Goal: Transaction & Acquisition: Purchase product/service

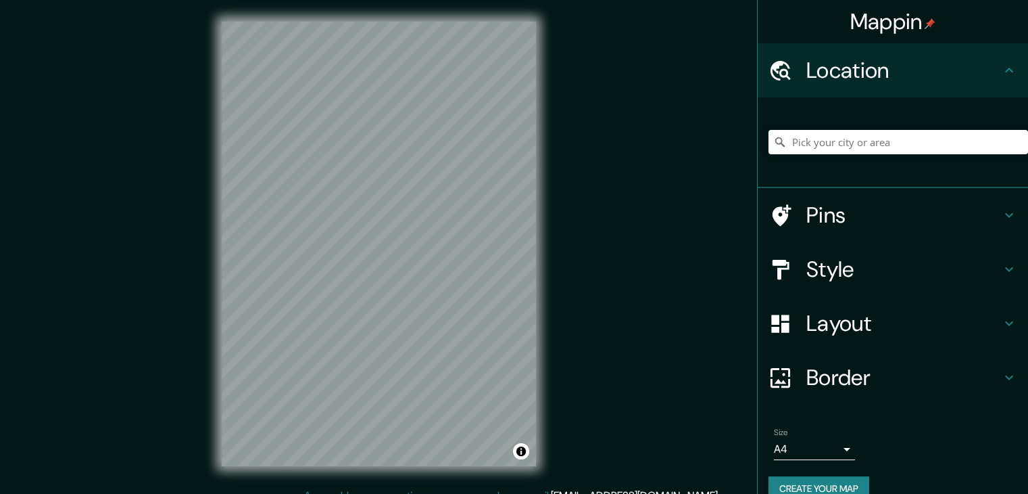
click at [871, 142] on input "Pick your city or area" at bounding box center [899, 142] width 260 height 24
click at [880, 145] on input "Pick your city or area" at bounding box center [899, 142] width 260 height 24
drag, startPoint x: 879, startPoint y: 144, endPoint x: 787, endPoint y: 145, distance: 92.0
click at [787, 145] on input "puira" at bounding box center [899, 142] width 260 height 24
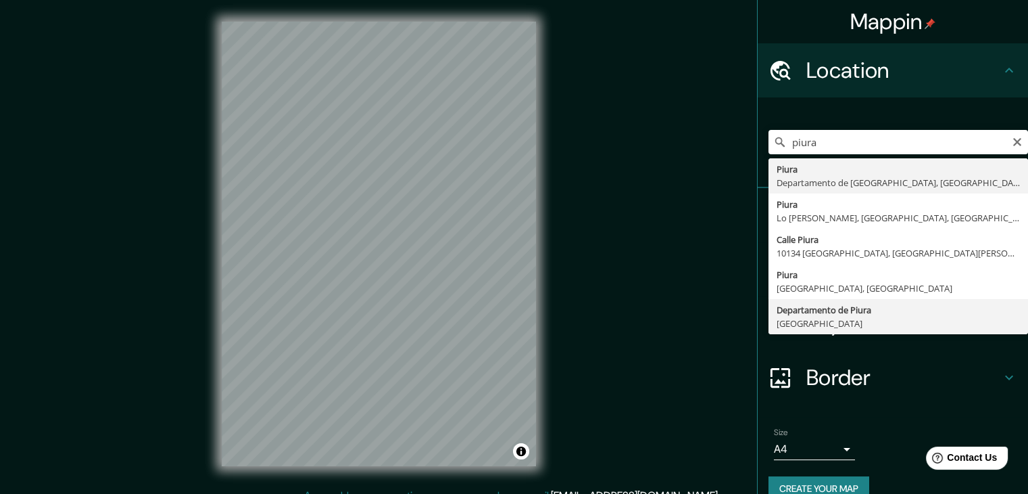
type input "Departamento de [GEOGRAPHIC_DATA], [GEOGRAPHIC_DATA]"
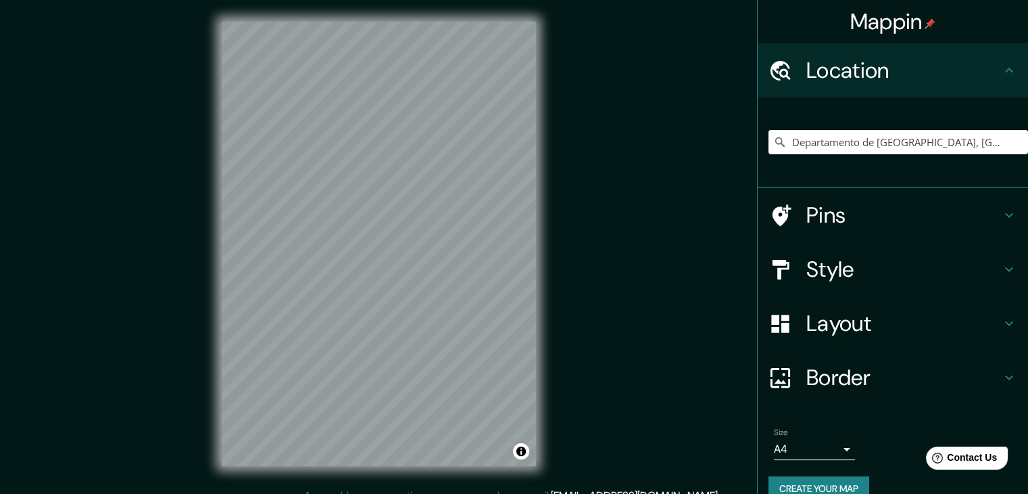
click at [889, 366] on h4 "Border" at bounding box center [904, 377] width 195 height 27
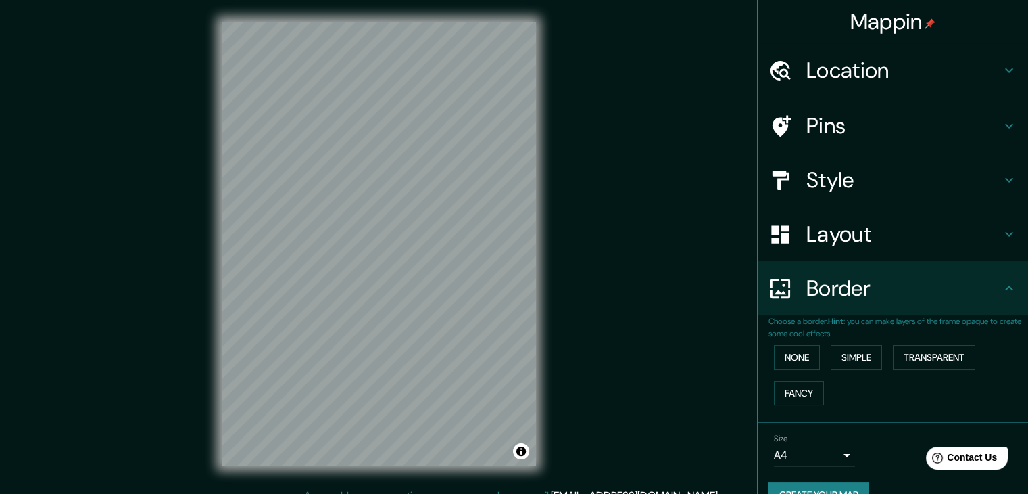
click at [930, 278] on h4 "Border" at bounding box center [904, 287] width 195 height 27
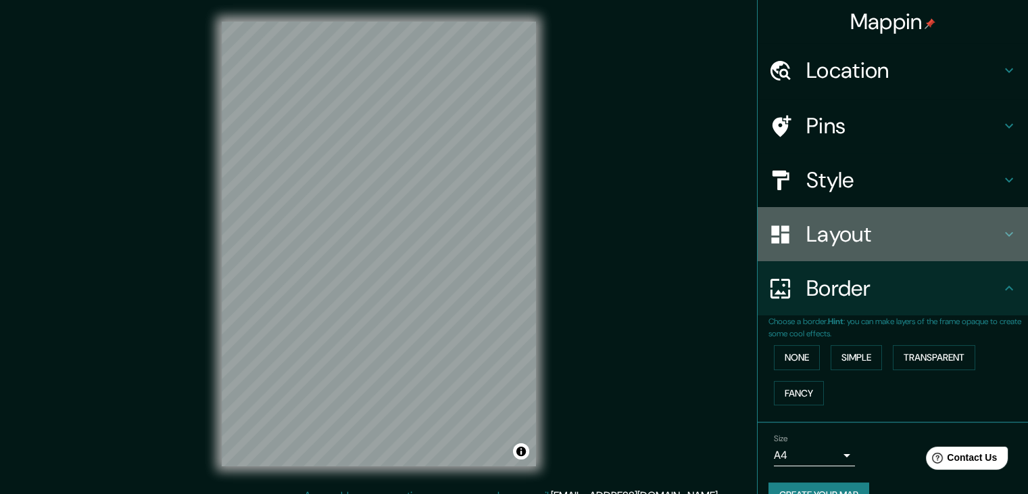
click at [945, 236] on h4 "Layout" at bounding box center [904, 233] width 195 height 27
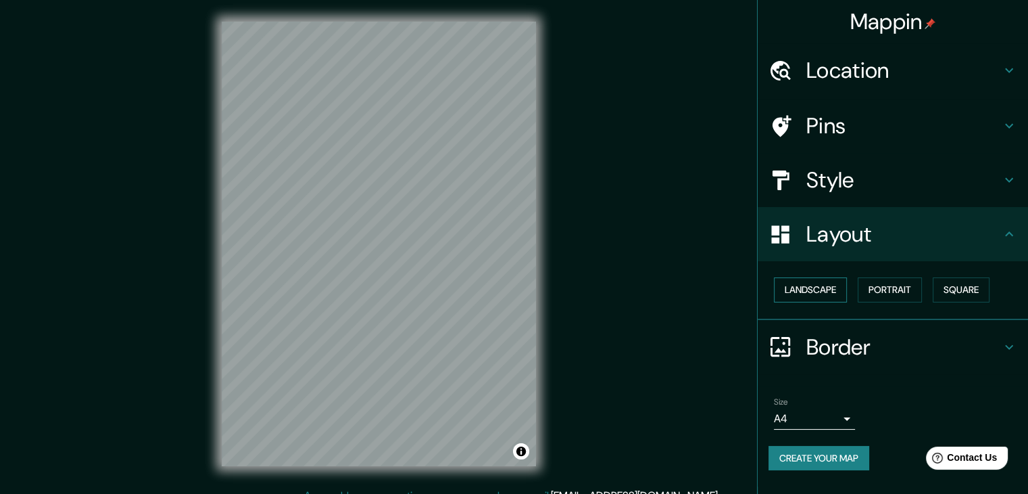
click at [797, 295] on button "Landscape" at bounding box center [810, 289] width 73 height 25
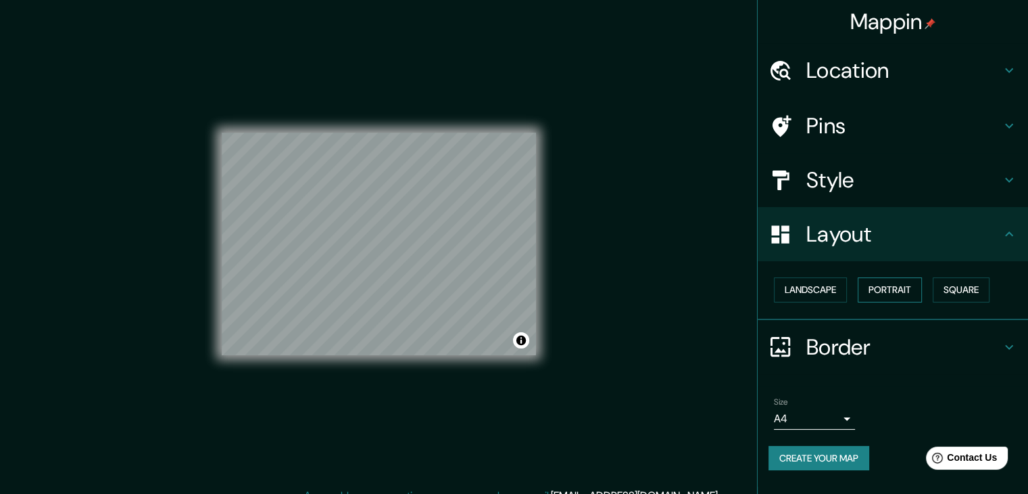
click at [897, 291] on button "Portrait" at bounding box center [890, 289] width 64 height 25
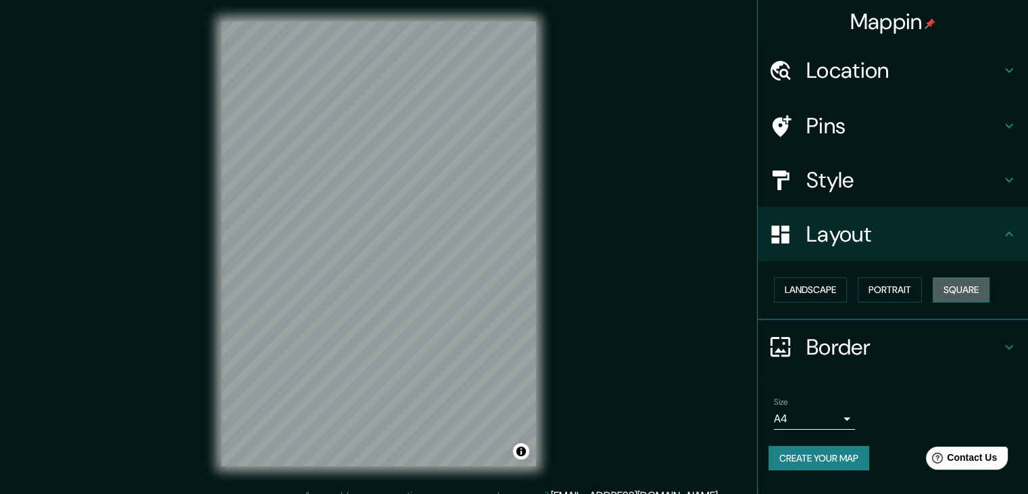
click at [965, 287] on button "Square" at bounding box center [961, 289] width 57 height 25
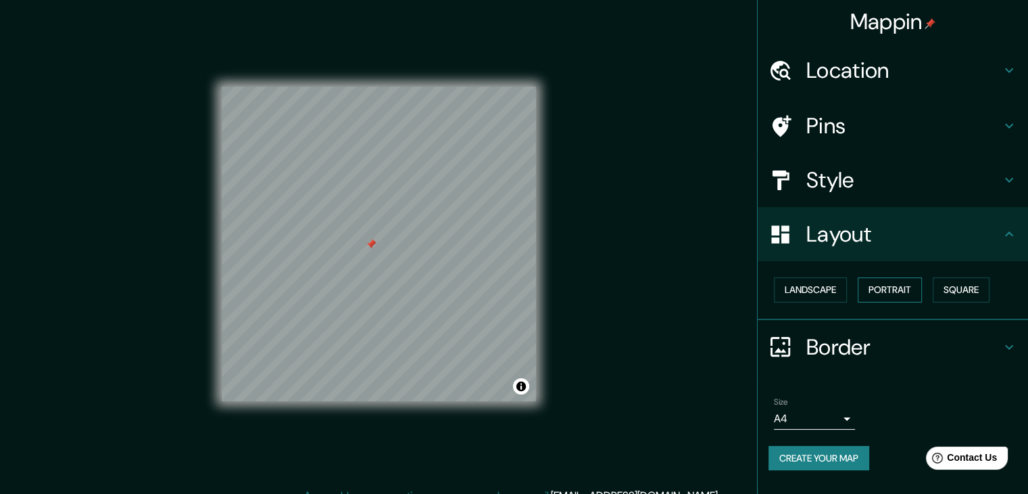
click at [874, 290] on button "Portrait" at bounding box center [890, 289] width 64 height 25
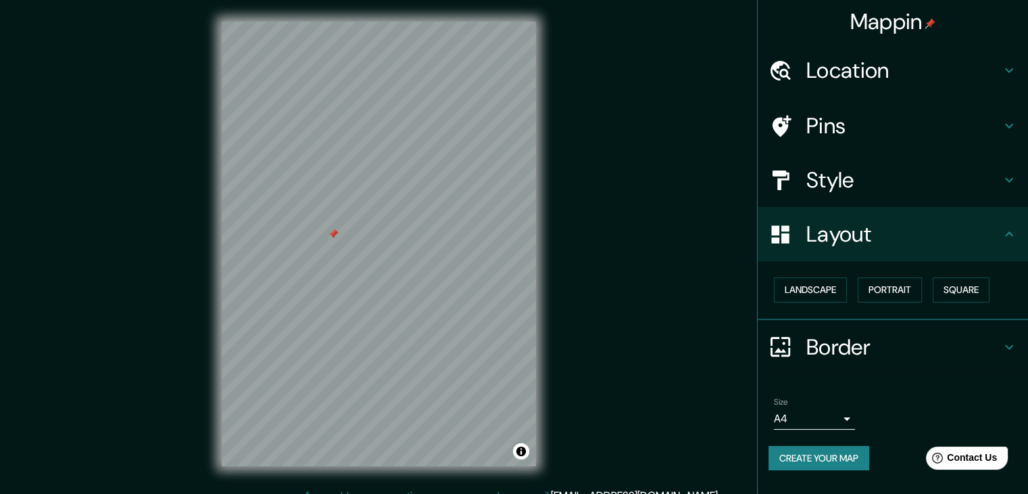
click at [794, 448] on button "Create your map" at bounding box center [819, 458] width 101 height 25
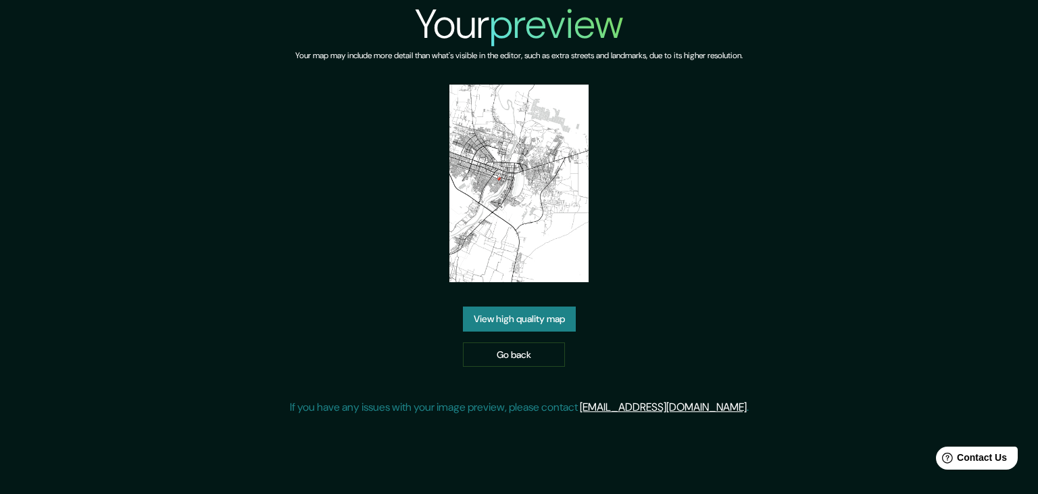
drag, startPoint x: 519, startPoint y: 187, endPoint x: 271, endPoint y: 297, distance: 271.5
click at [271, 297] on div "Your preview Your map may include more detail than what's visible in the editor…" at bounding box center [519, 213] width 1038 height 426
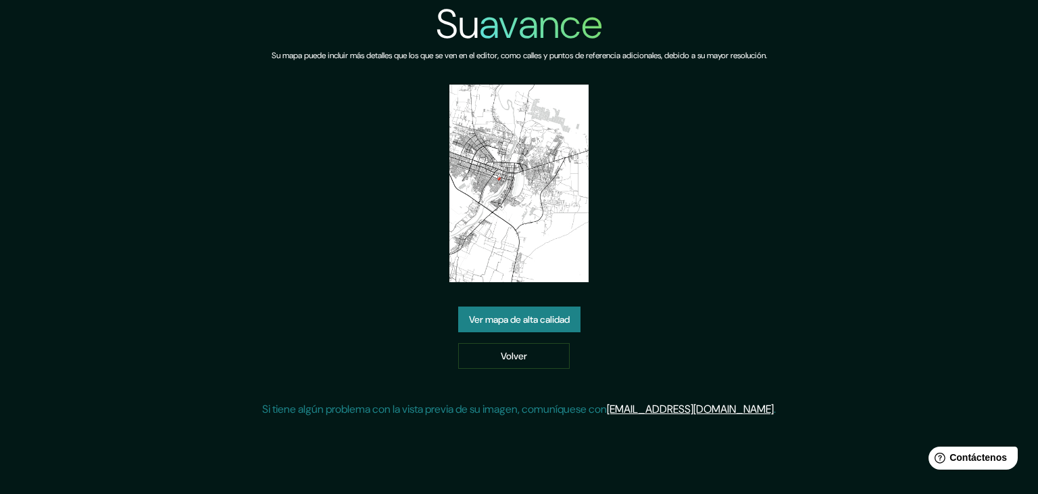
click at [568, 320] on font "Ver mapa de alta calidad" at bounding box center [519, 319] width 101 height 12
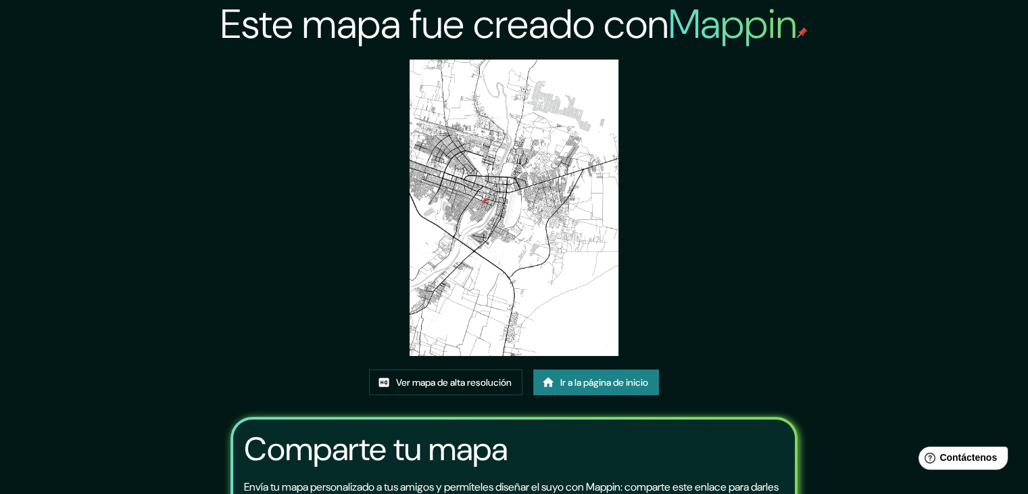
click at [592, 386] on font "Ir a la página de inicio" at bounding box center [604, 382] width 88 height 12
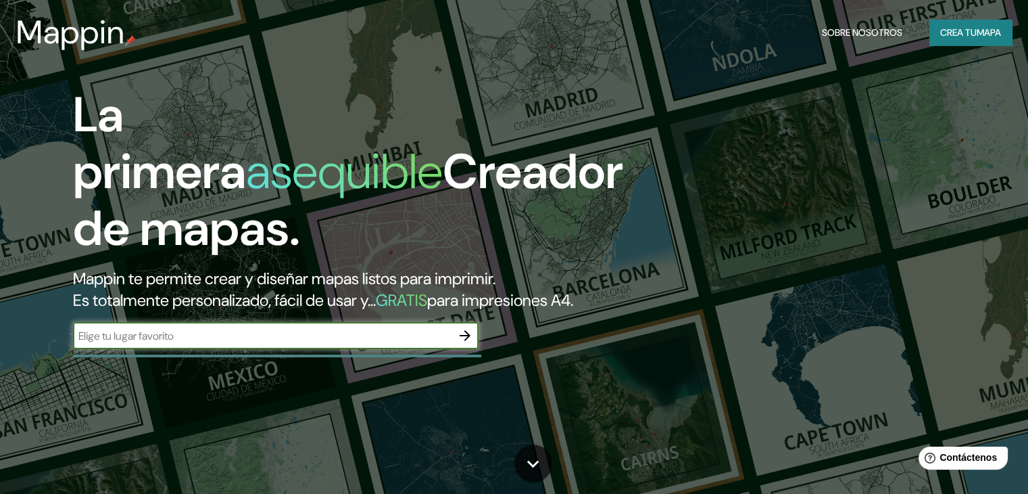
click at [309, 349] on div "​" at bounding box center [276, 335] width 406 height 27
click at [211, 343] on input "text" at bounding box center [262, 336] width 379 height 16
click at [475, 349] on button "button" at bounding box center [465, 335] width 27 height 27
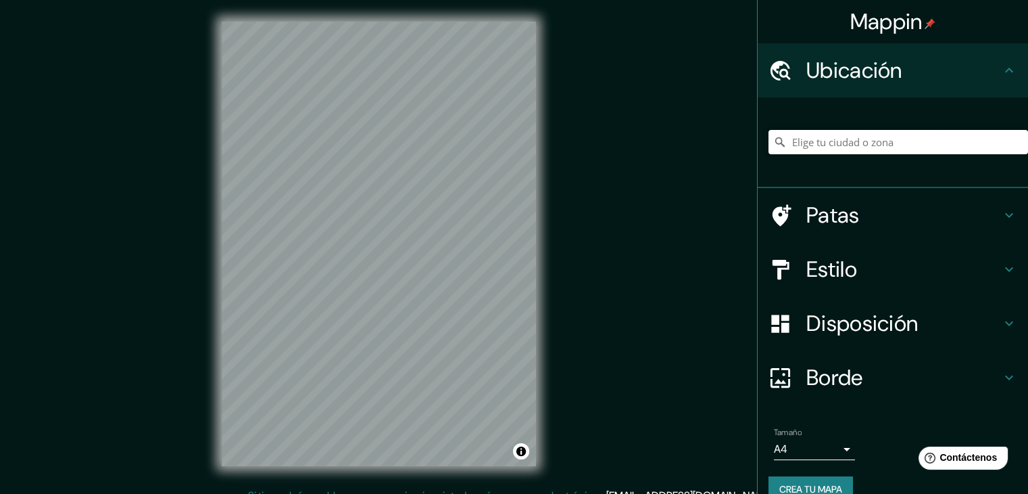
click at [813, 143] on input "Elige tu ciudad o zona" at bounding box center [899, 142] width 260 height 24
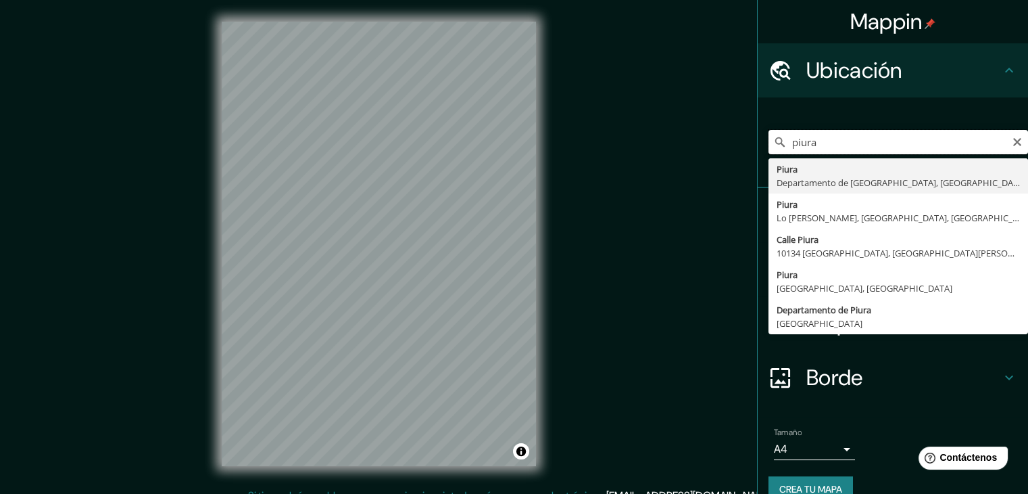
click at [848, 146] on input "piura" at bounding box center [899, 142] width 260 height 24
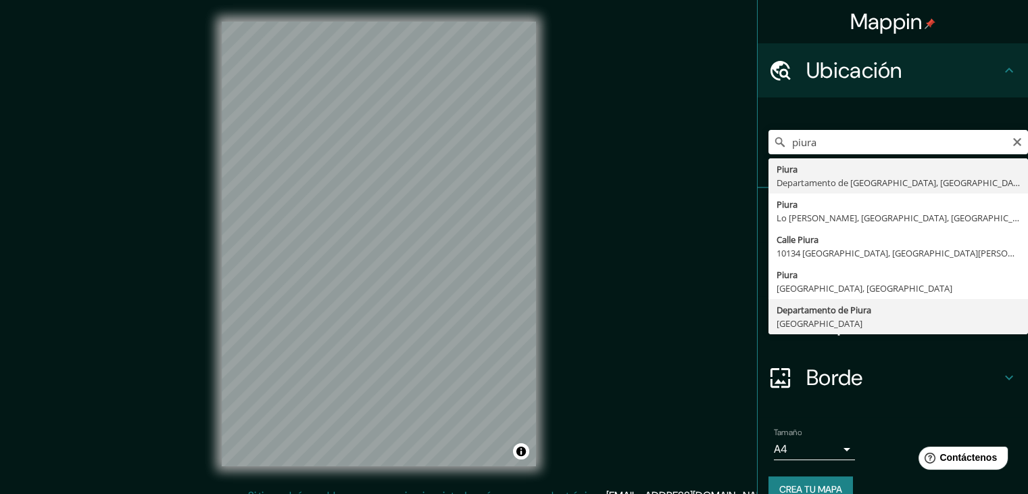
type input "Departamento de [GEOGRAPHIC_DATA], [GEOGRAPHIC_DATA]"
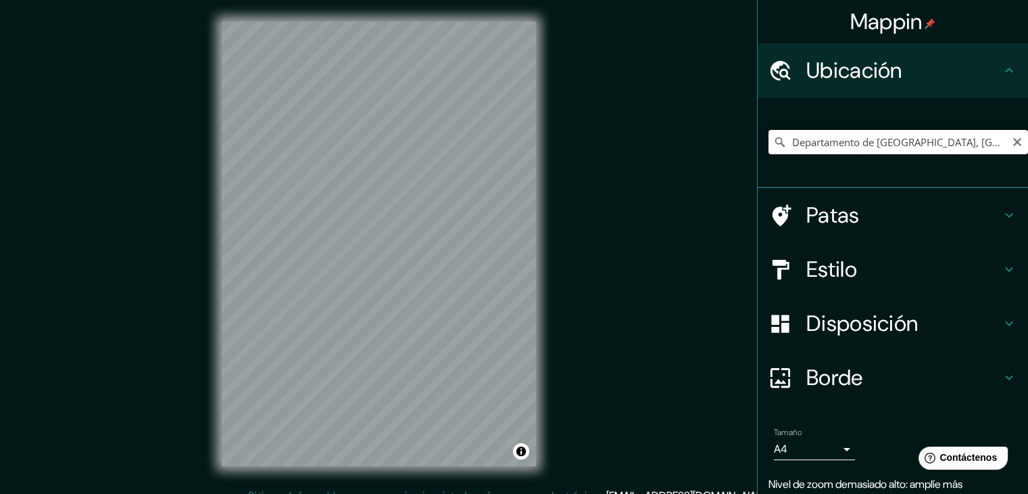
click at [860, 147] on input "Departamento de [GEOGRAPHIC_DATA], [GEOGRAPHIC_DATA]" at bounding box center [899, 142] width 260 height 24
click at [953, 143] on input "Departamento de [GEOGRAPHIC_DATA], [GEOGRAPHIC_DATA]" at bounding box center [899, 142] width 260 height 24
click at [790, 485] on font "Crea tu mapa" at bounding box center [811, 489] width 63 height 12
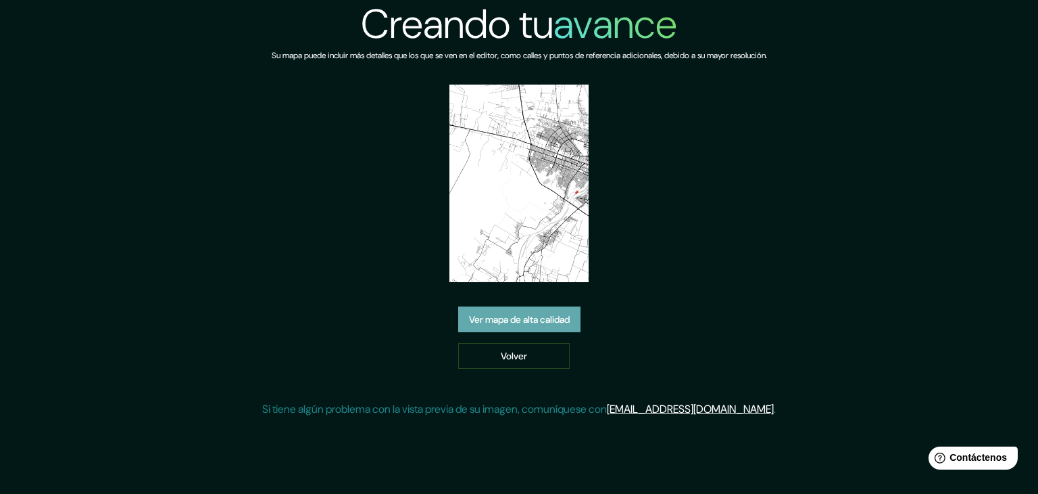
click at [533, 314] on font "Ver mapa de alta calidad" at bounding box center [519, 319] width 101 height 12
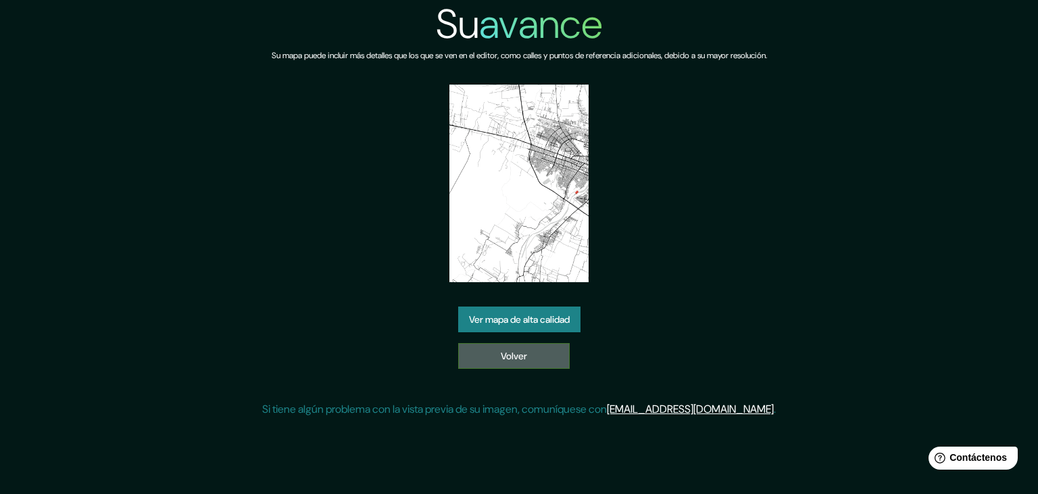
click at [494, 347] on link "Volver" at bounding box center [514, 356] width 112 height 26
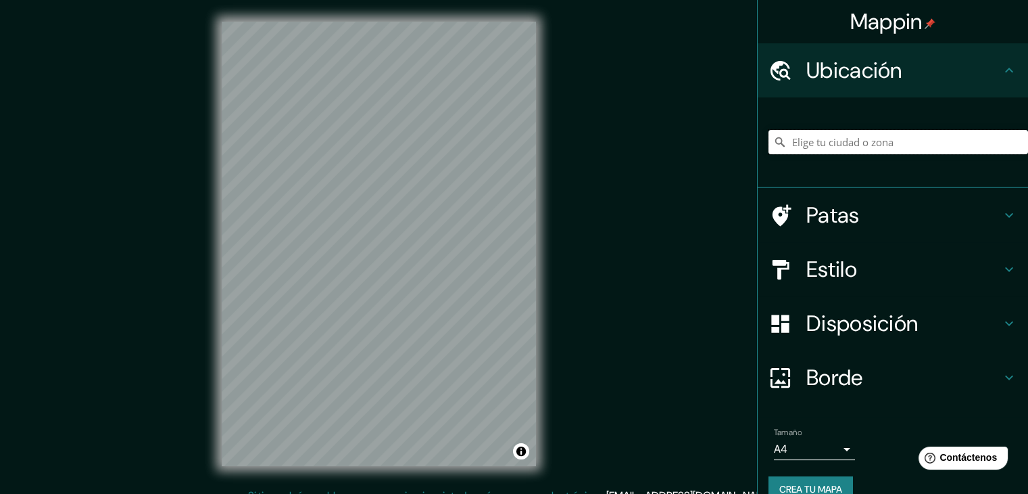
click at [860, 145] on input "Elige tu ciudad o zona" at bounding box center [899, 142] width 260 height 24
click at [889, 141] on input "Elige tu ciudad o zona" at bounding box center [899, 142] width 260 height 24
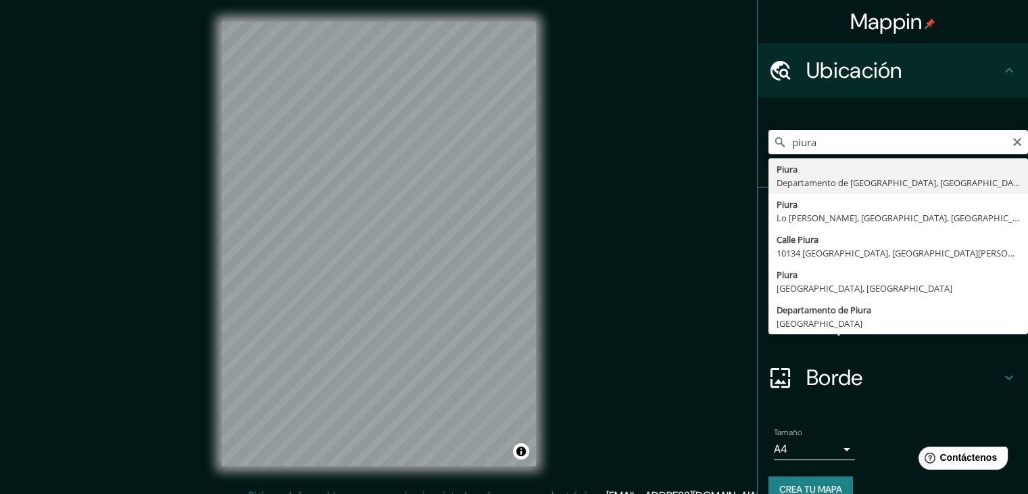
type input "Piura, Departamento de Piura, Perú"
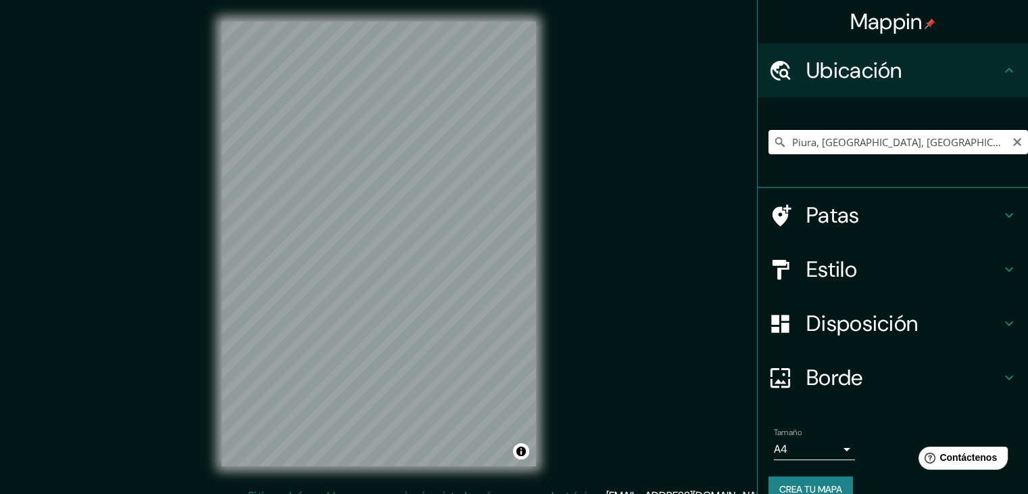
click at [976, 138] on input "Piura, Departamento de Piura, Perú" at bounding box center [899, 142] width 260 height 24
click at [1013, 141] on input "Piura, Departamento de Piura, Perú" at bounding box center [899, 142] width 260 height 24
click at [1012, 142] on icon "Claro" at bounding box center [1017, 142] width 11 height 11
click at [961, 147] on input "Elige tu ciudad o zona" at bounding box center [899, 142] width 260 height 24
type input "c"
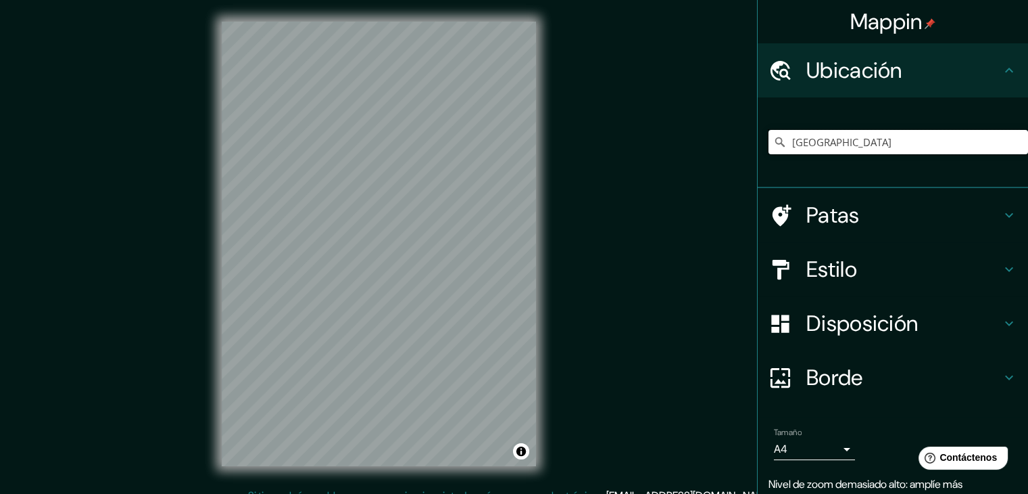
drag, startPoint x: 848, startPoint y: 141, endPoint x: 664, endPoint y: 146, distance: 184.0
click at [664, 146] on div "Mappin Ubicación Perú Patas Estilo Disposición Borde Elige un borde. Consejo : …" at bounding box center [514, 254] width 1028 height 509
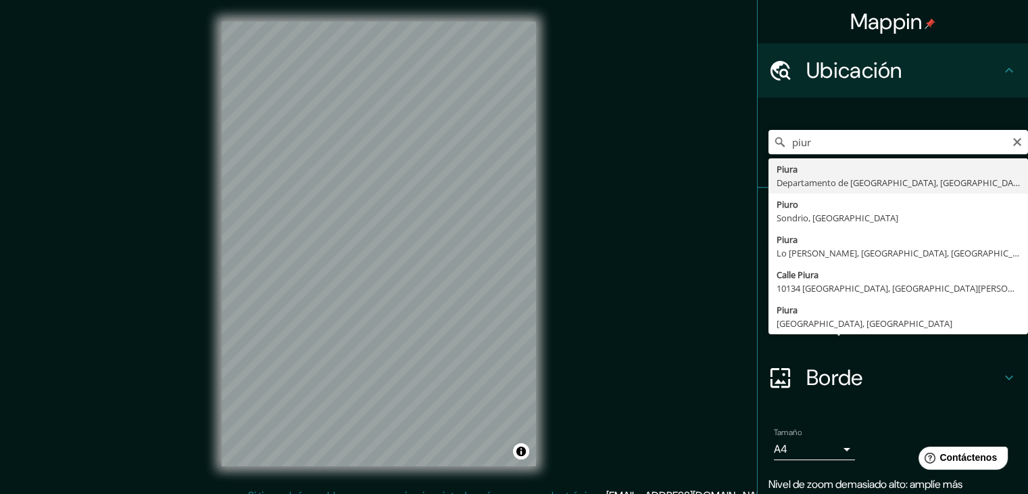
type input "Piura, Departamento de Piura, Perú"
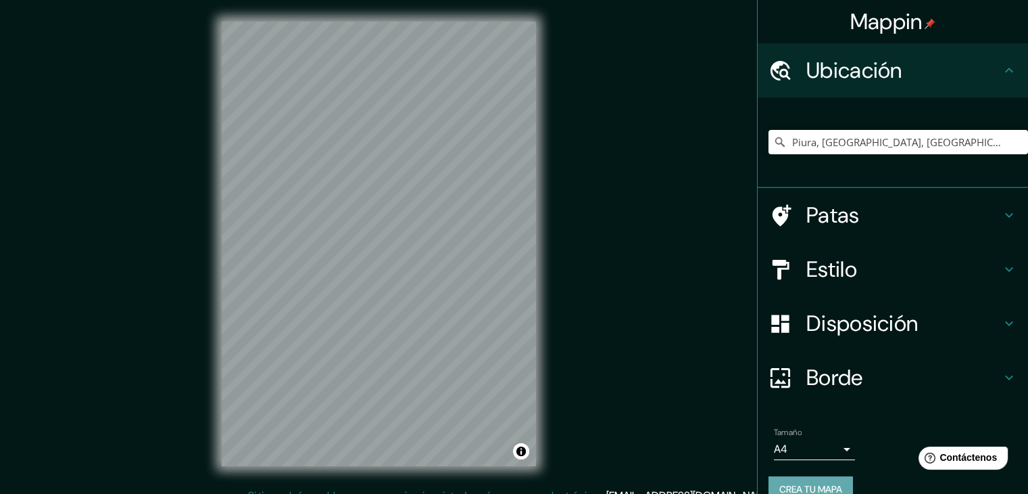
click at [800, 480] on font "Crea tu mapa" at bounding box center [811, 489] width 63 height 18
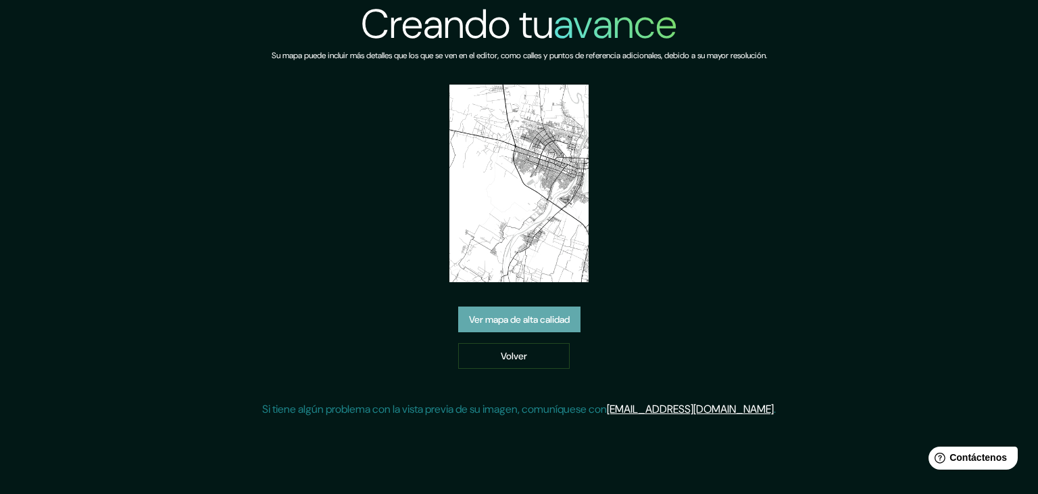
click at [535, 321] on font "Ver mapa de alta calidad" at bounding box center [519, 319] width 101 height 12
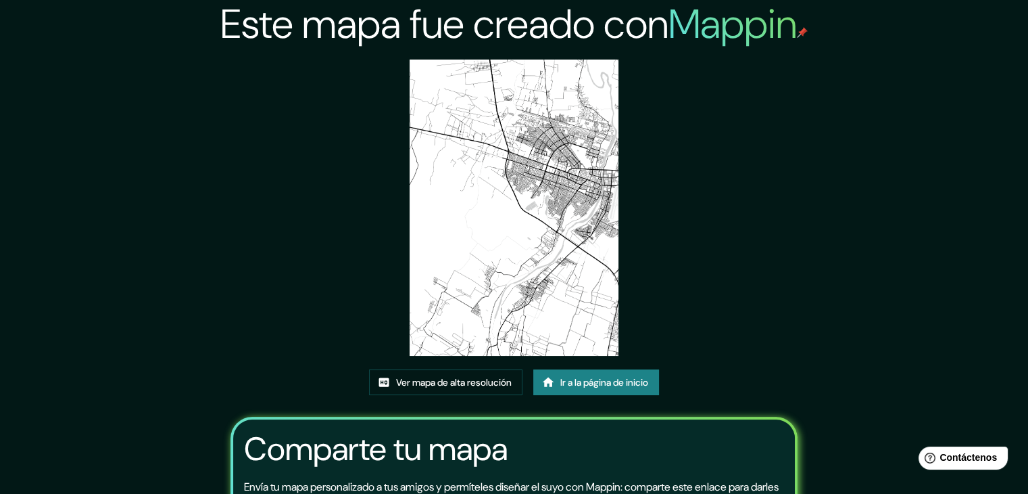
drag, startPoint x: 492, startPoint y: 129, endPoint x: 454, endPoint y: 185, distance: 68.1
drag, startPoint x: 454, startPoint y: 185, endPoint x: 518, endPoint y: 149, distance: 73.9
click at [581, 382] on font "Ir a la página de inicio" at bounding box center [604, 382] width 88 height 12
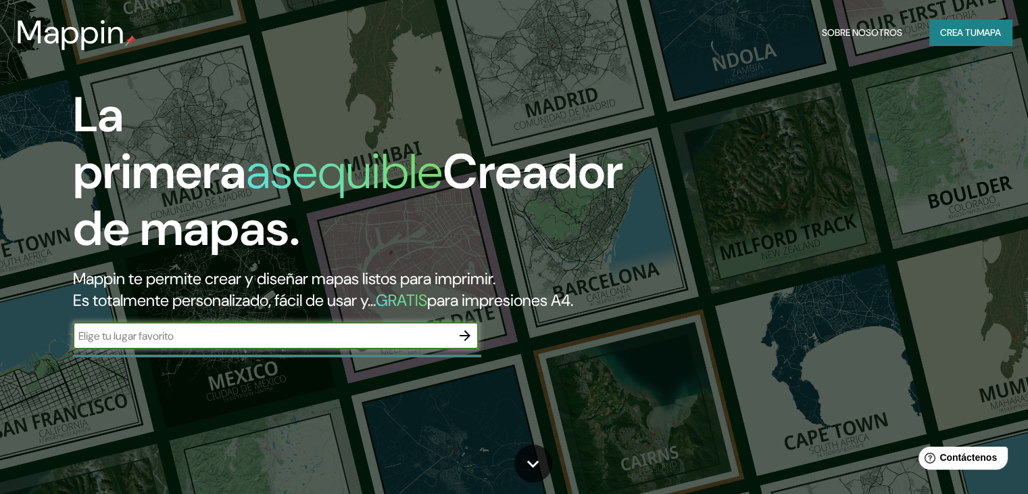
click at [471, 343] on icon "button" at bounding box center [465, 335] width 16 height 16
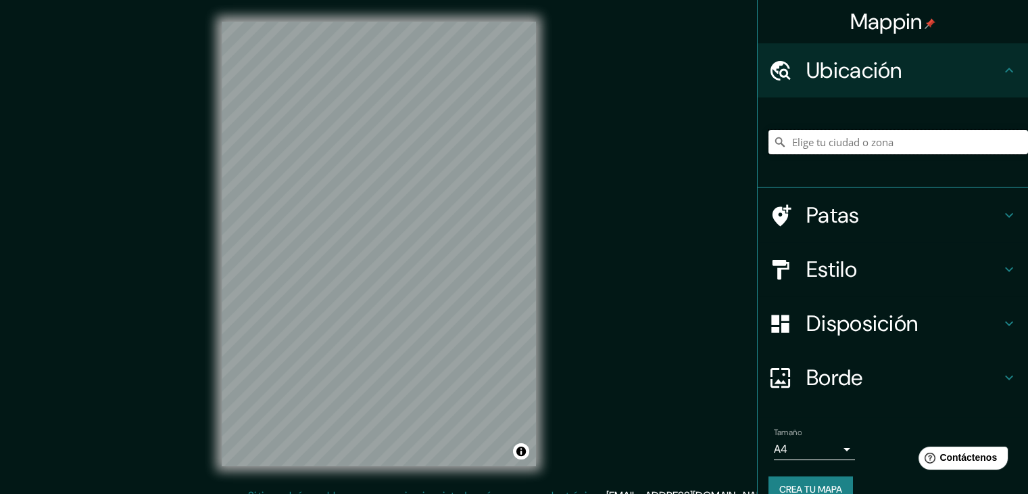
click at [878, 139] on input "Elige tu ciudad o zona" at bounding box center [899, 142] width 260 height 24
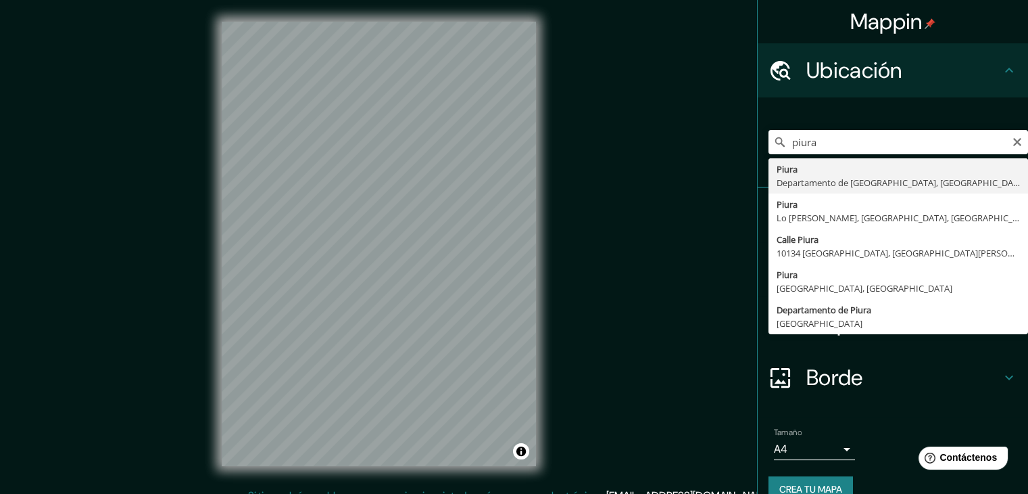
type input "Piura, [GEOGRAPHIC_DATA], [GEOGRAPHIC_DATA]"
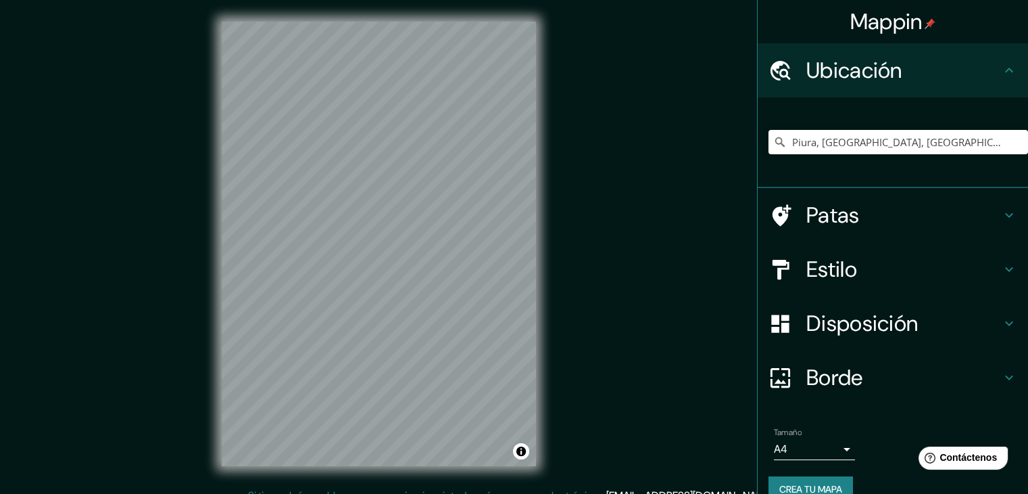
drag, startPoint x: 233, startPoint y: 467, endPoint x: 809, endPoint y: 481, distance: 576.9
click at [809, 481] on font "Crea tu mapa" at bounding box center [811, 489] width 63 height 18
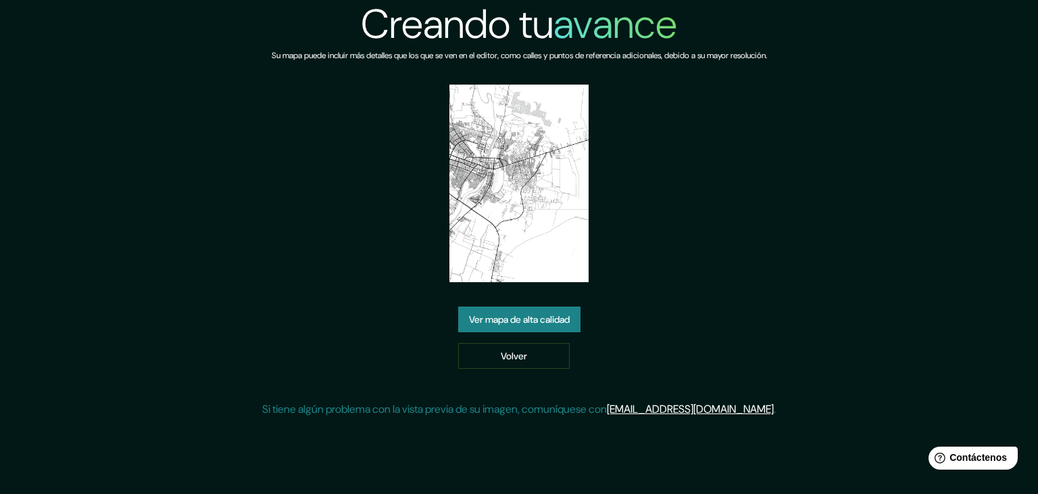
click at [547, 327] on font "Ver mapa de alta calidad" at bounding box center [519, 319] width 101 height 18
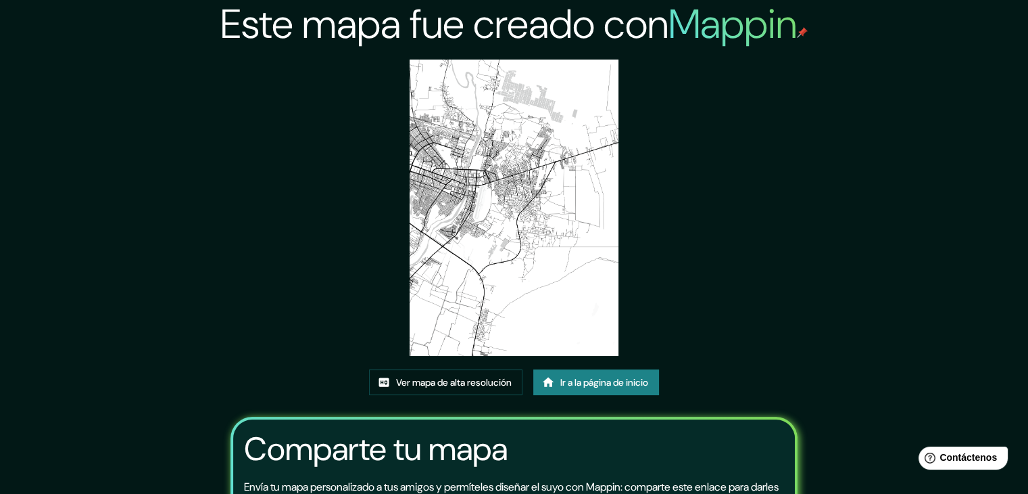
click at [596, 381] on font "Ir a la página de inicio" at bounding box center [604, 382] width 88 height 12
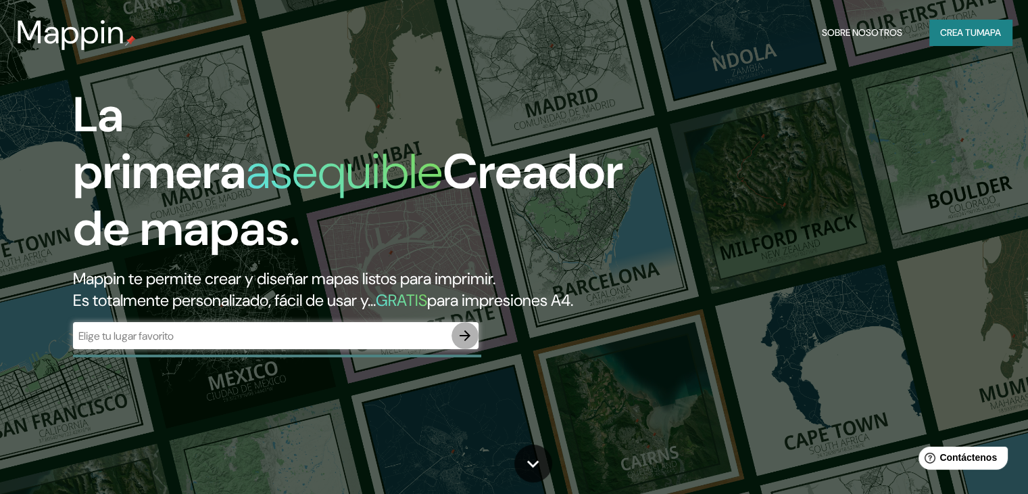
click at [461, 343] on icon "button" at bounding box center [465, 335] width 16 height 16
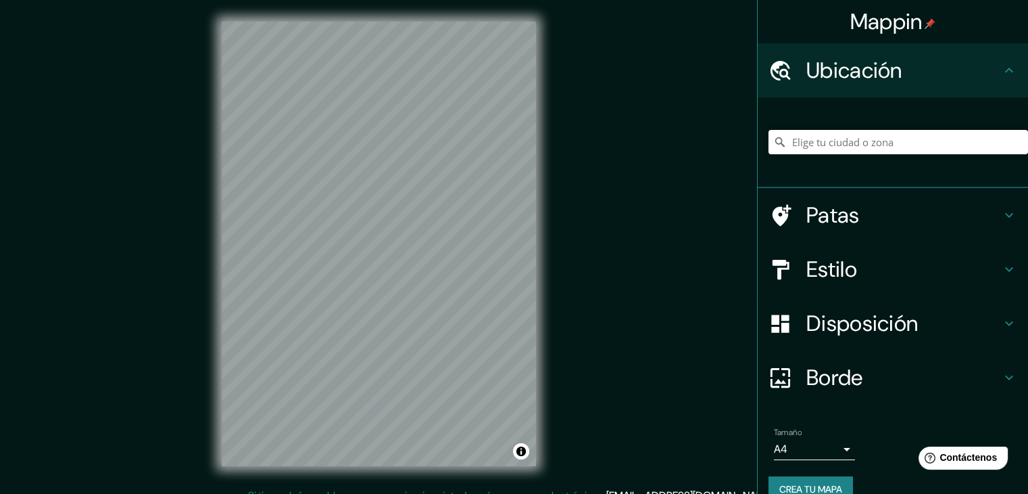
click at [892, 350] on div "Borde" at bounding box center [893, 377] width 270 height 54
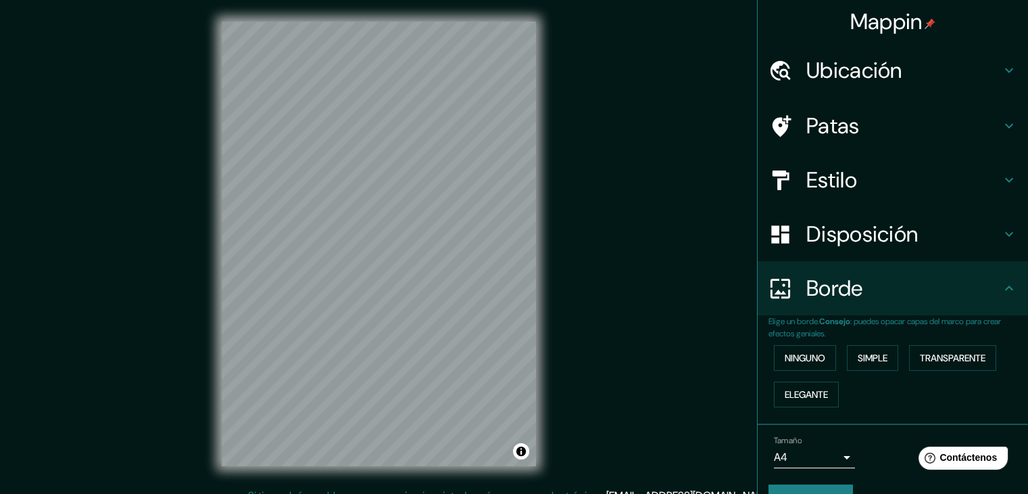
click at [922, 215] on div "Disposición" at bounding box center [893, 234] width 270 height 54
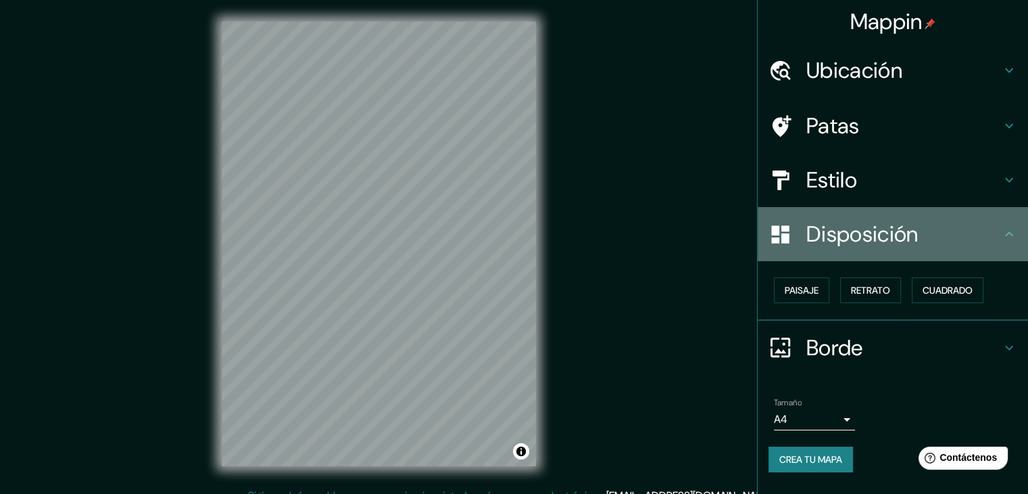
click at [928, 233] on h4 "Disposición" at bounding box center [904, 233] width 195 height 27
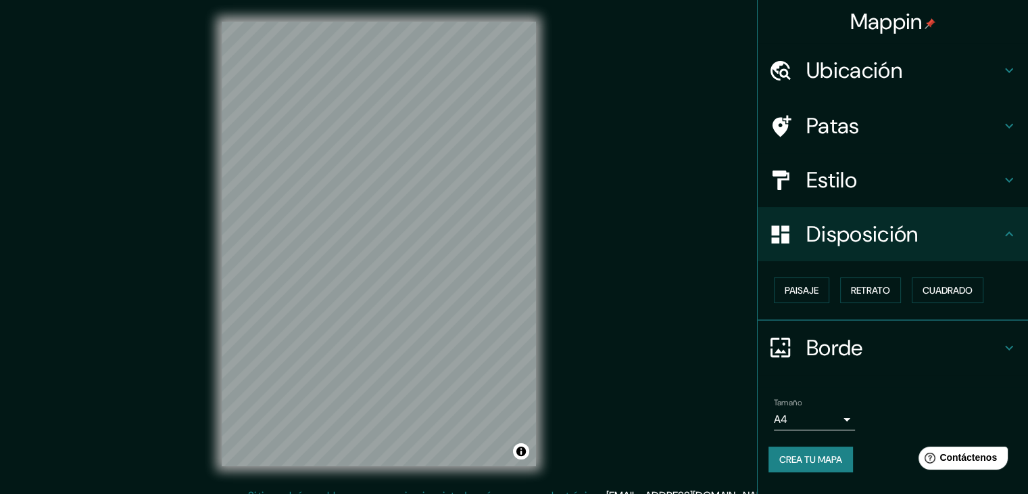
click at [940, 191] on h4 "Estilo" at bounding box center [904, 179] width 195 height 27
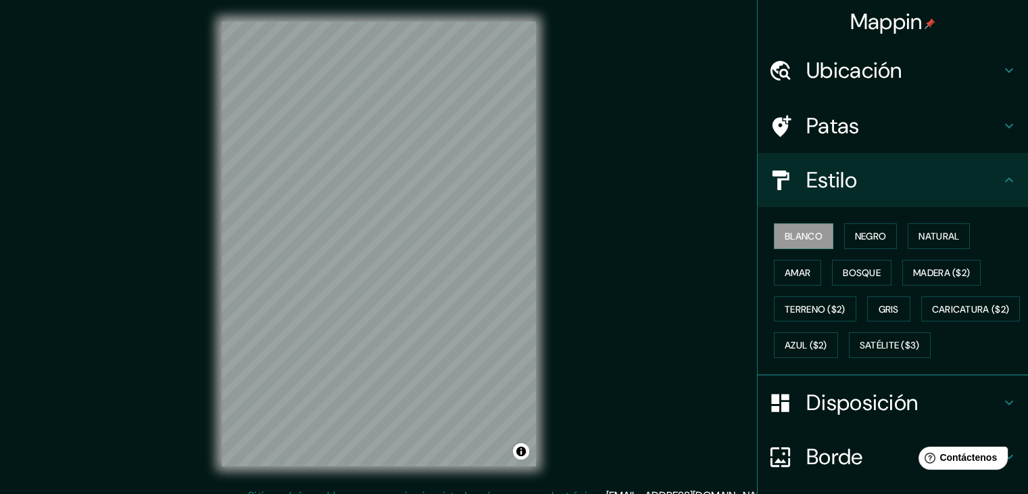
click at [940, 190] on h4 "Estilo" at bounding box center [904, 179] width 195 height 27
